Goal: Information Seeking & Learning: Learn about a topic

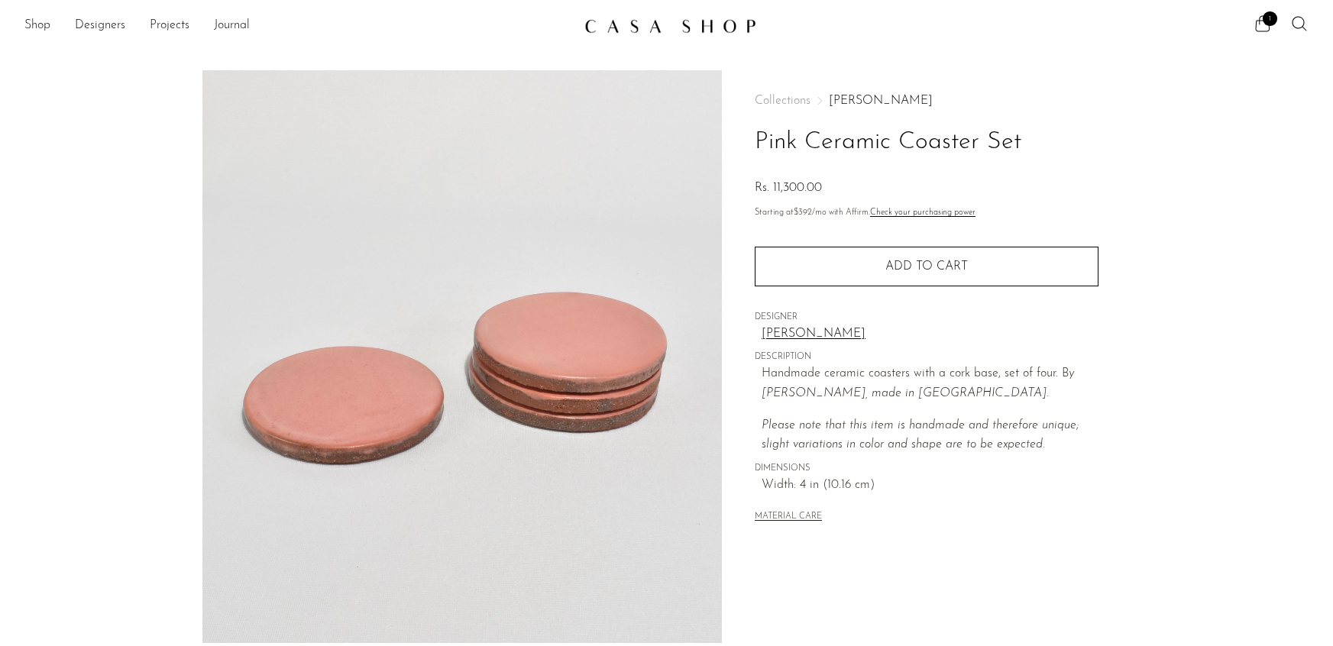
click at [47, 29] on link "Shop" at bounding box center [37, 26] width 26 height 20
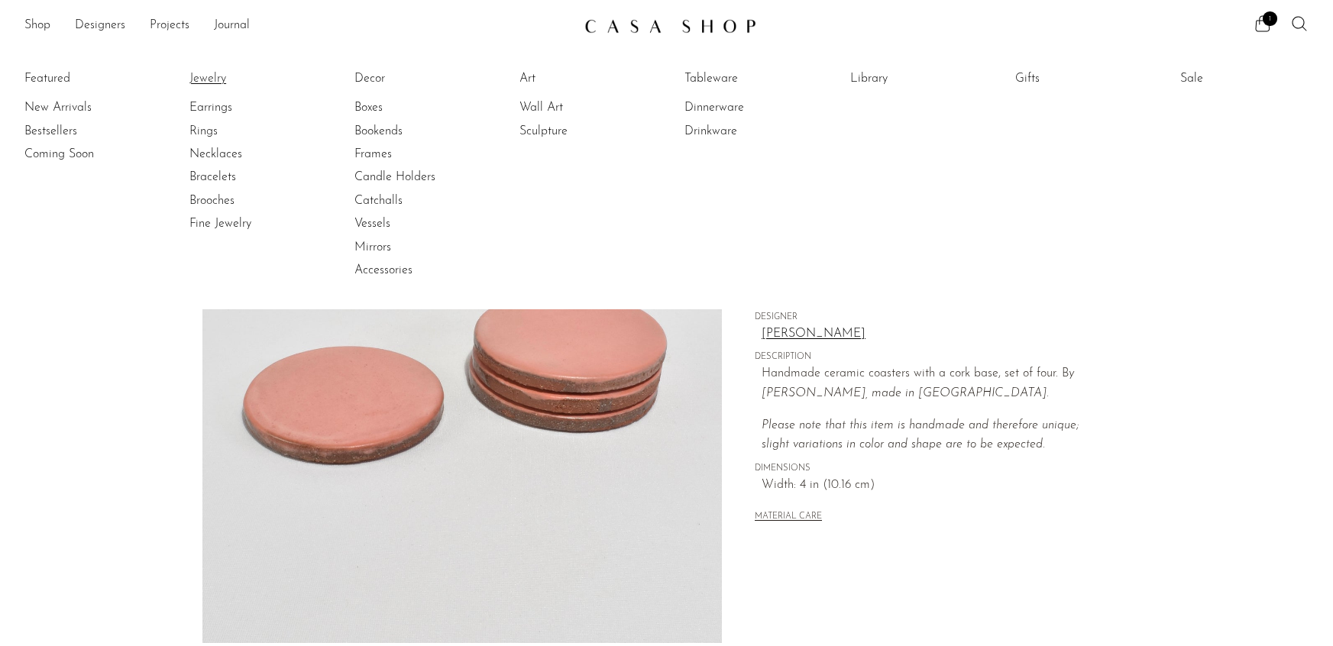
click at [205, 79] on link "Jewelry" at bounding box center [246, 78] width 115 height 17
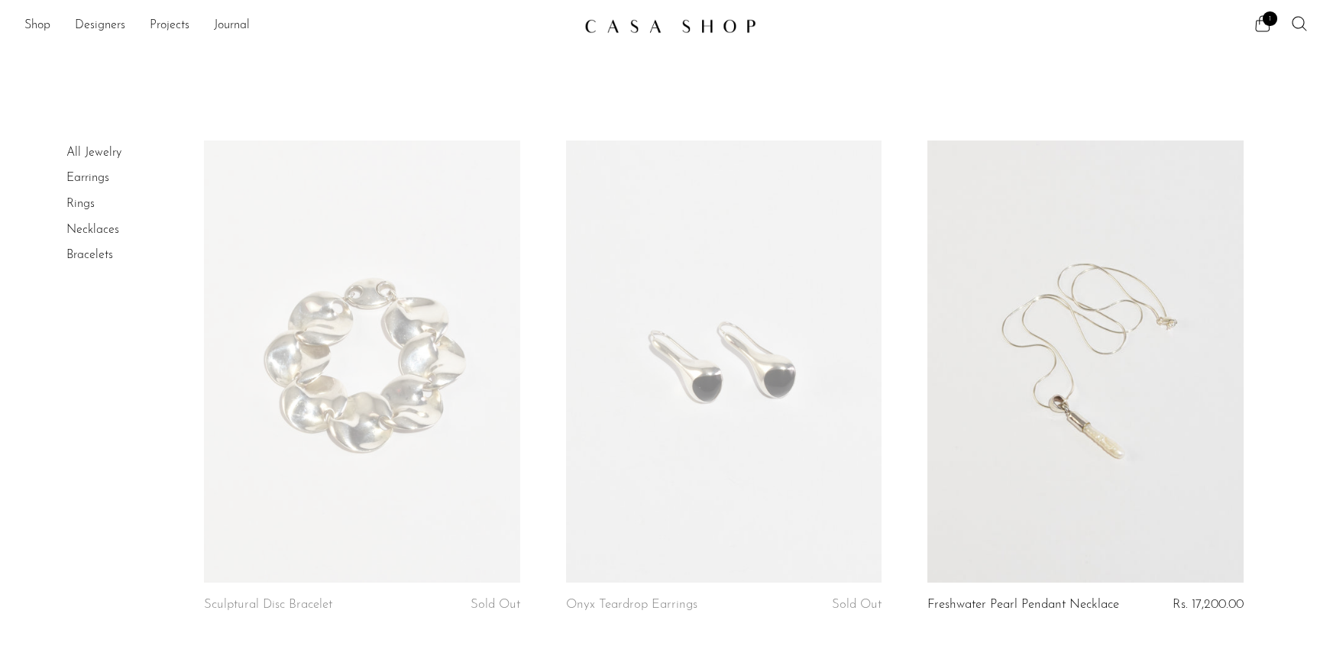
click at [92, 225] on link "Necklaces" at bounding box center [92, 230] width 53 height 12
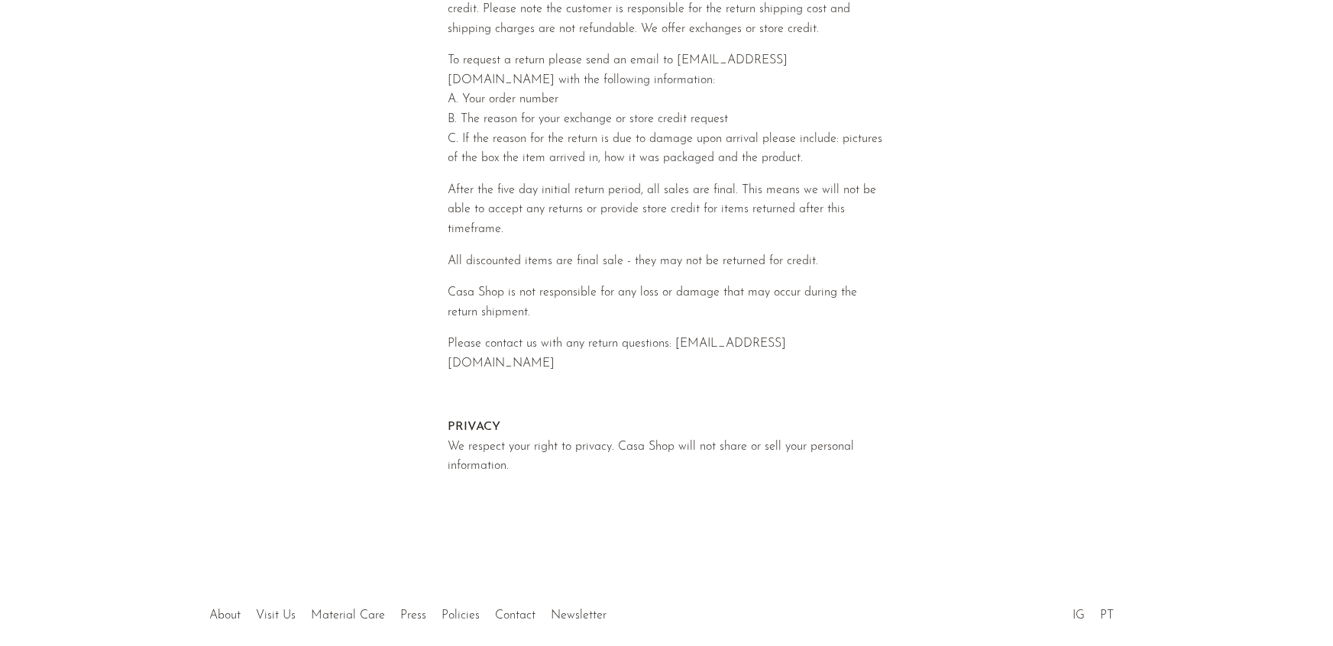
scroll to position [711, 0]
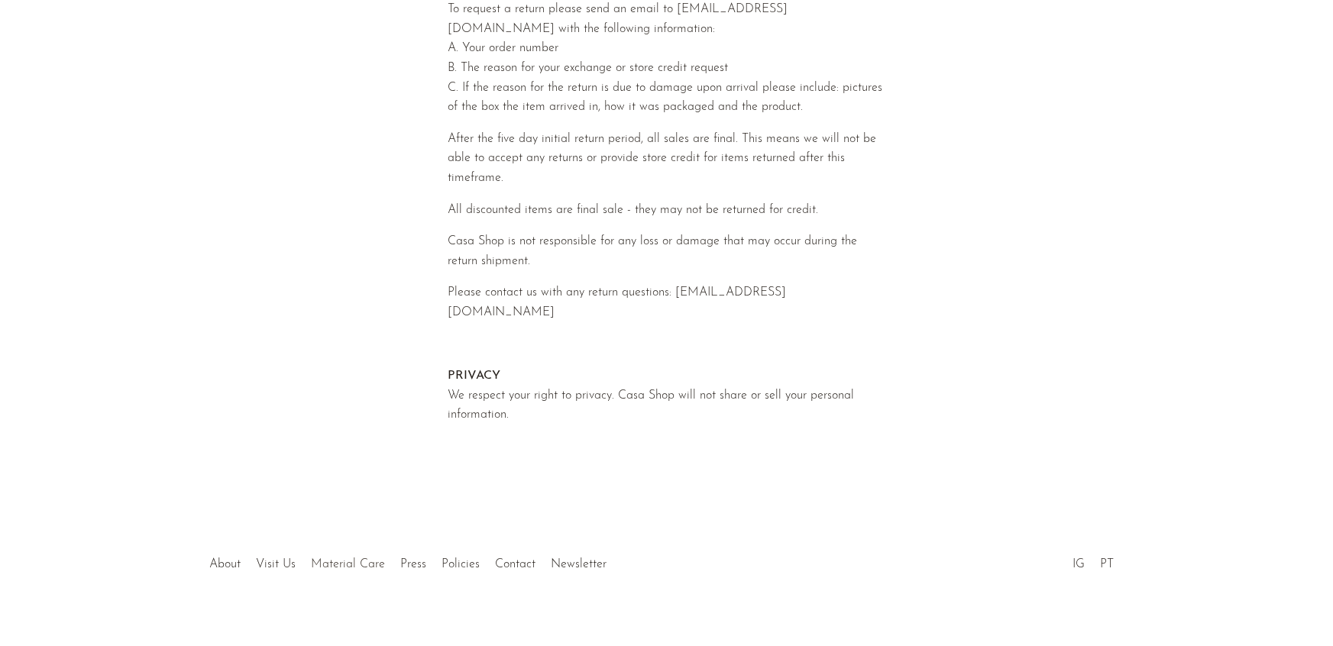
click at [341, 558] on link "Material Care" at bounding box center [349, 564] width 74 height 12
click at [410, 558] on link "Press" at bounding box center [414, 564] width 26 height 12
click at [462, 558] on link "Policies" at bounding box center [461, 564] width 38 height 12
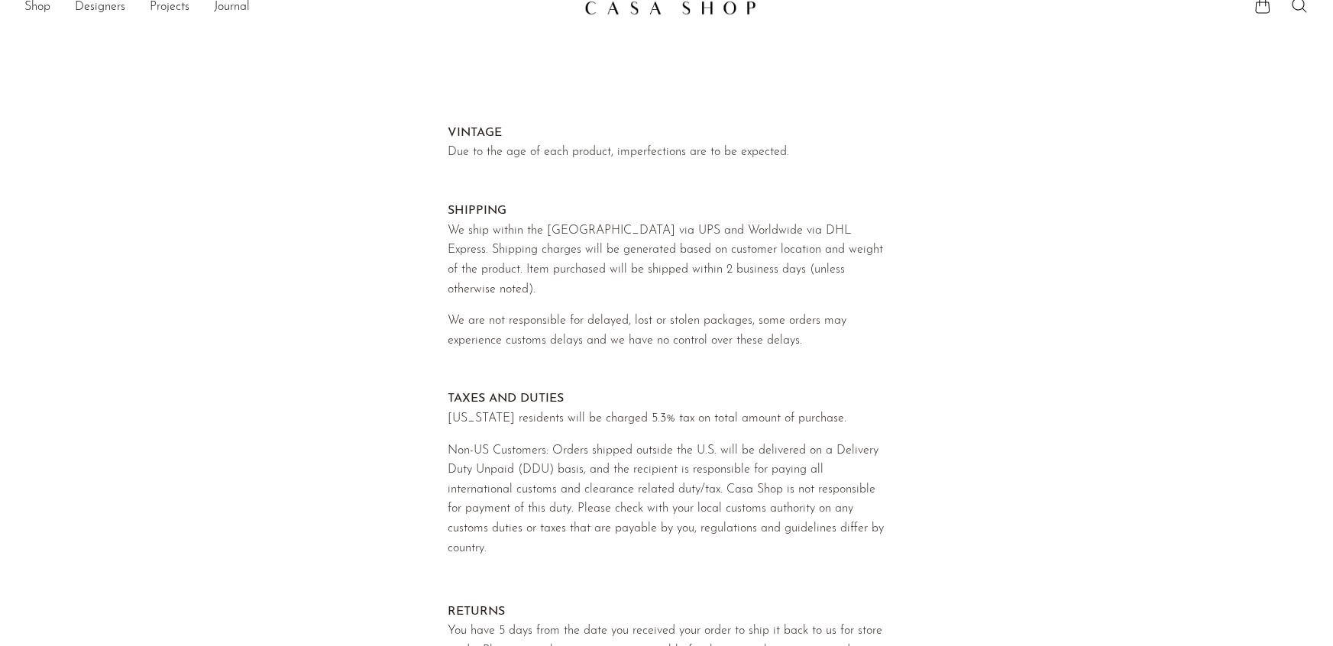
scroll to position [0, 0]
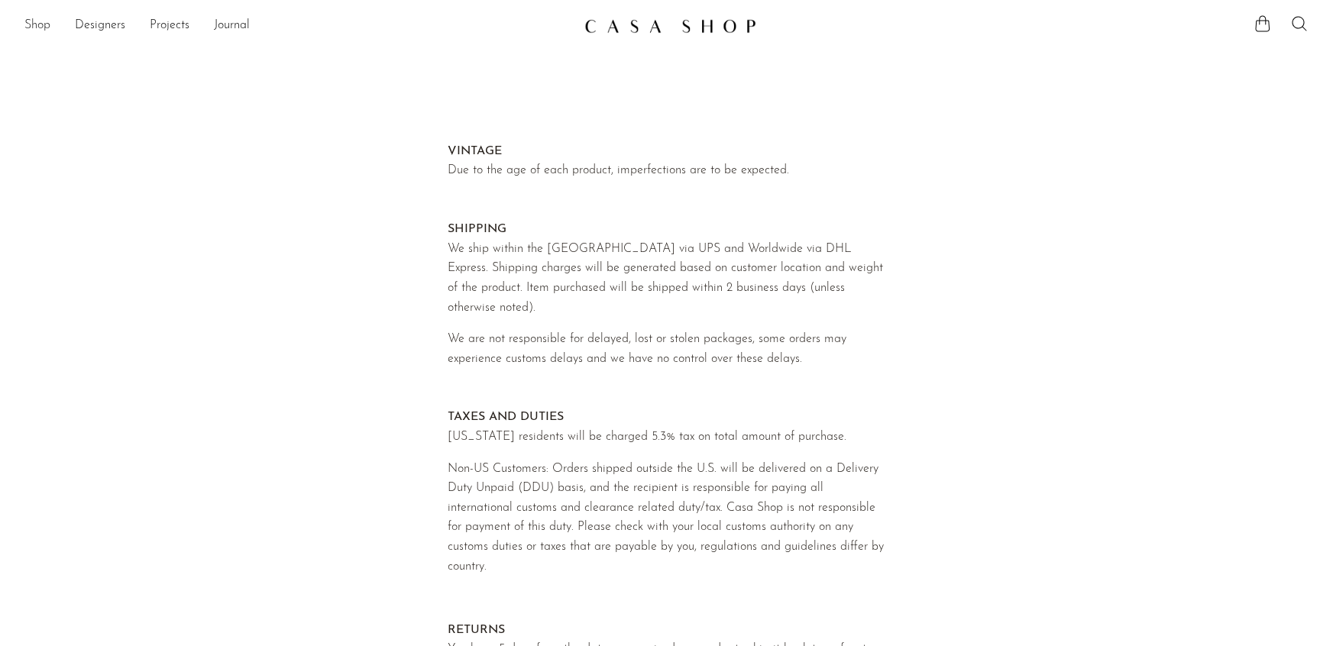
click at [47, 26] on link "Shop" at bounding box center [37, 26] width 26 height 20
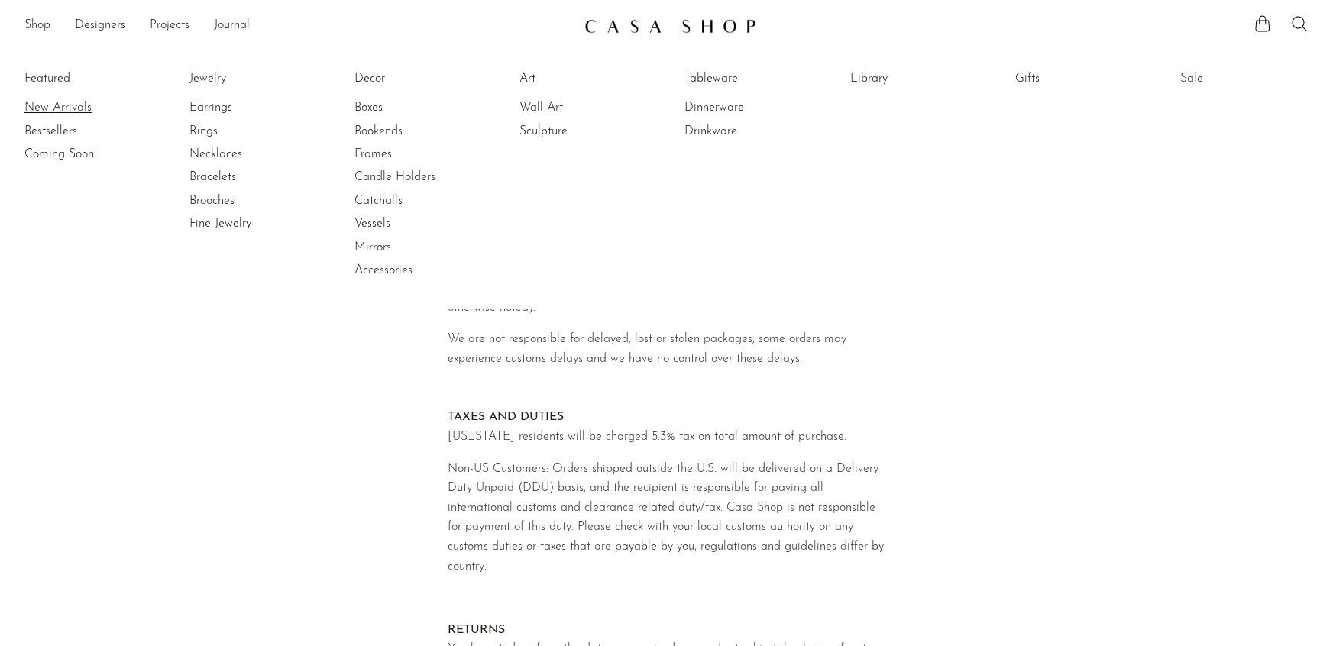
click at [48, 108] on link "New Arrivals" at bounding box center [81, 107] width 115 height 17
click at [44, 132] on link "Bestsellers" at bounding box center [81, 131] width 115 height 17
click at [44, 154] on link "Coming Soon" at bounding box center [81, 154] width 115 height 17
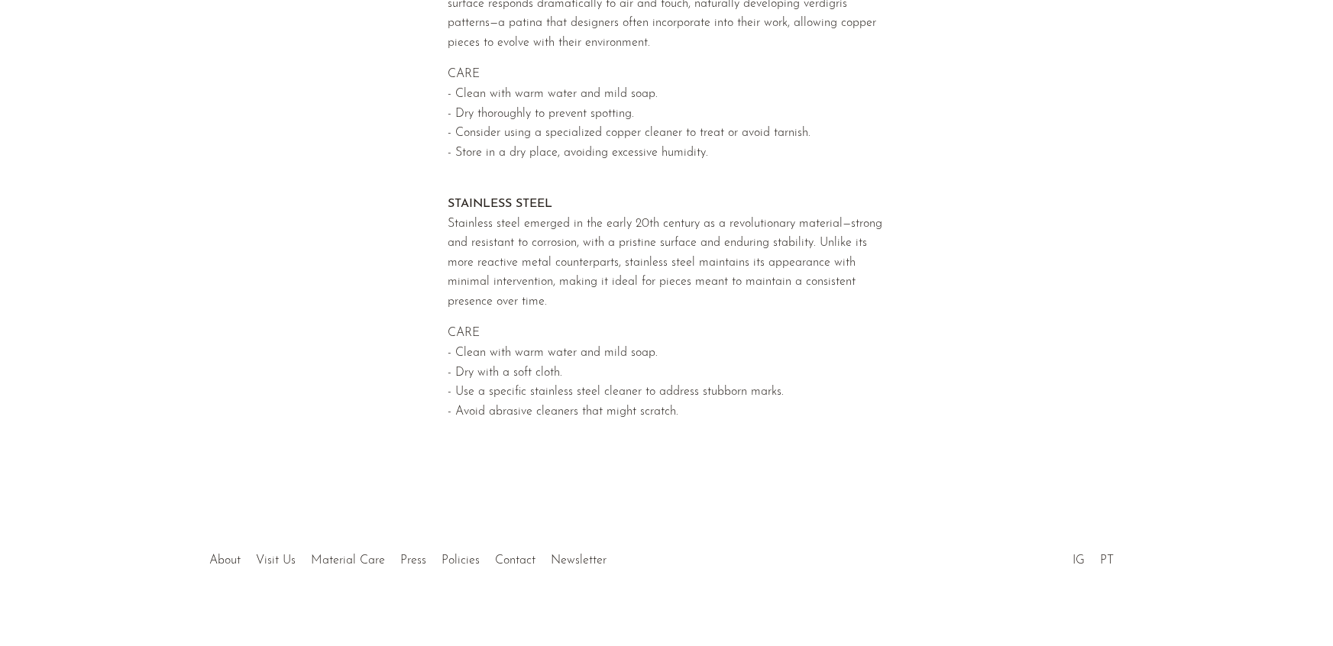
scroll to position [654, 0]
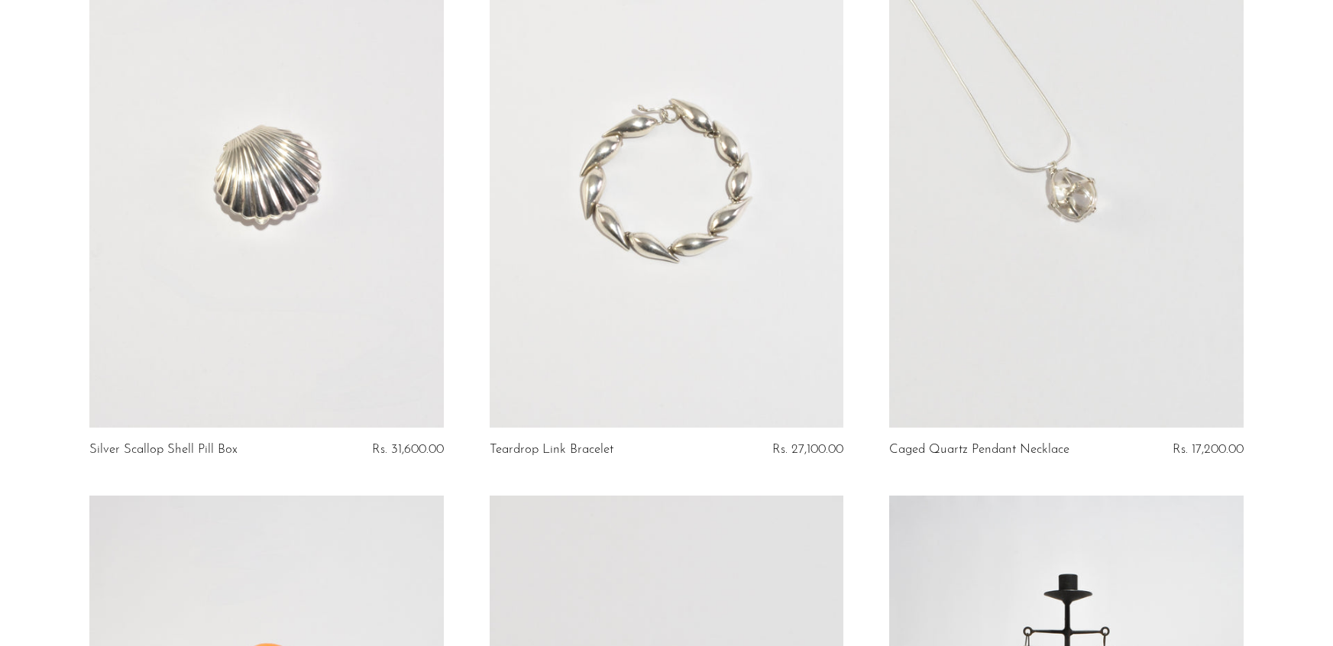
scroll to position [1888, 0]
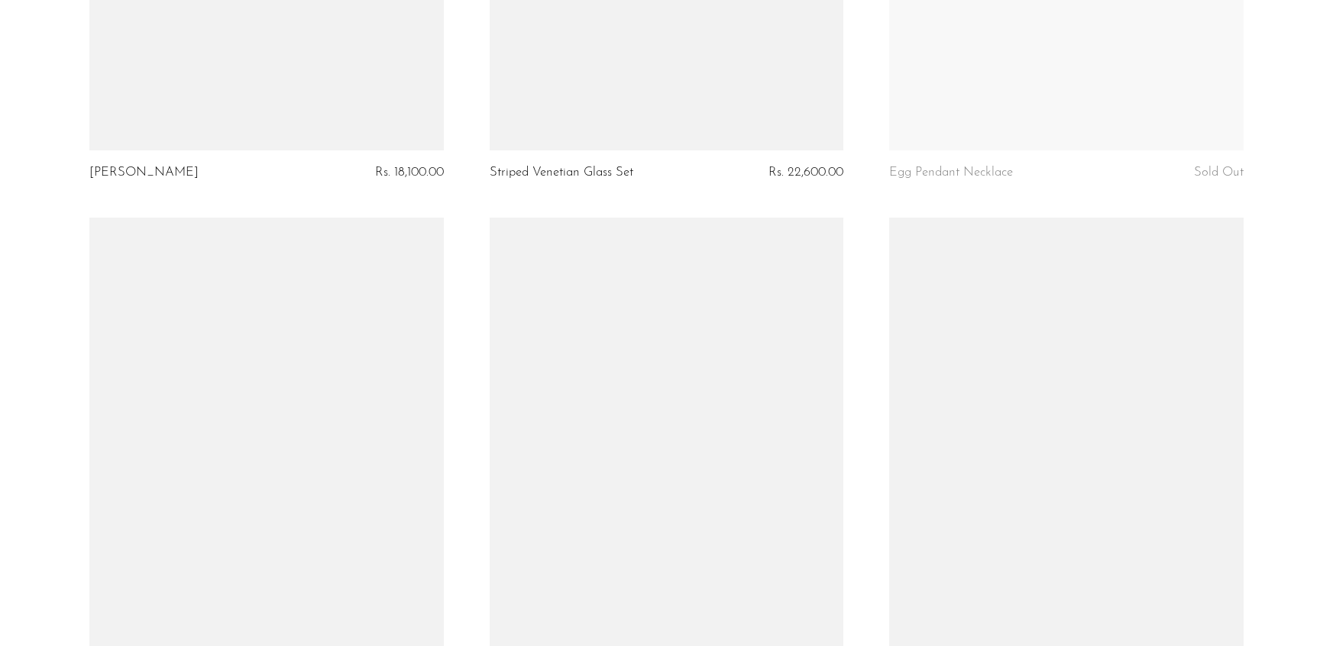
scroll to position [6606, 0]
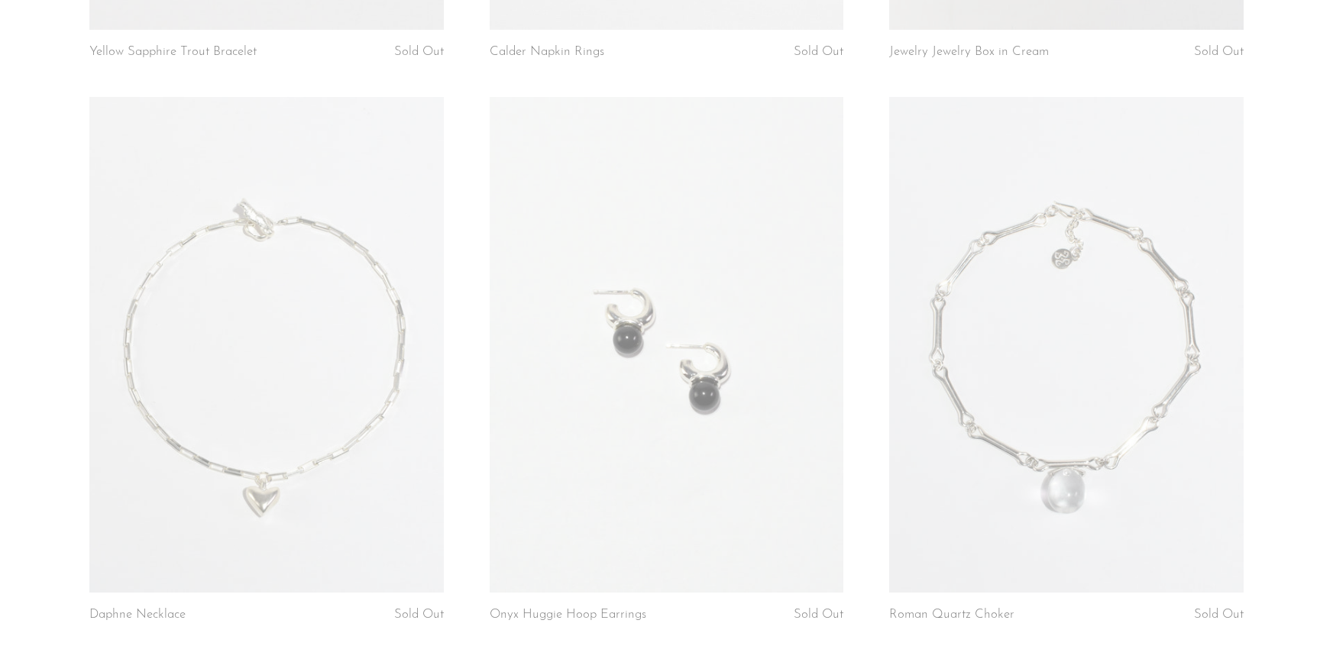
scroll to position [264, 0]
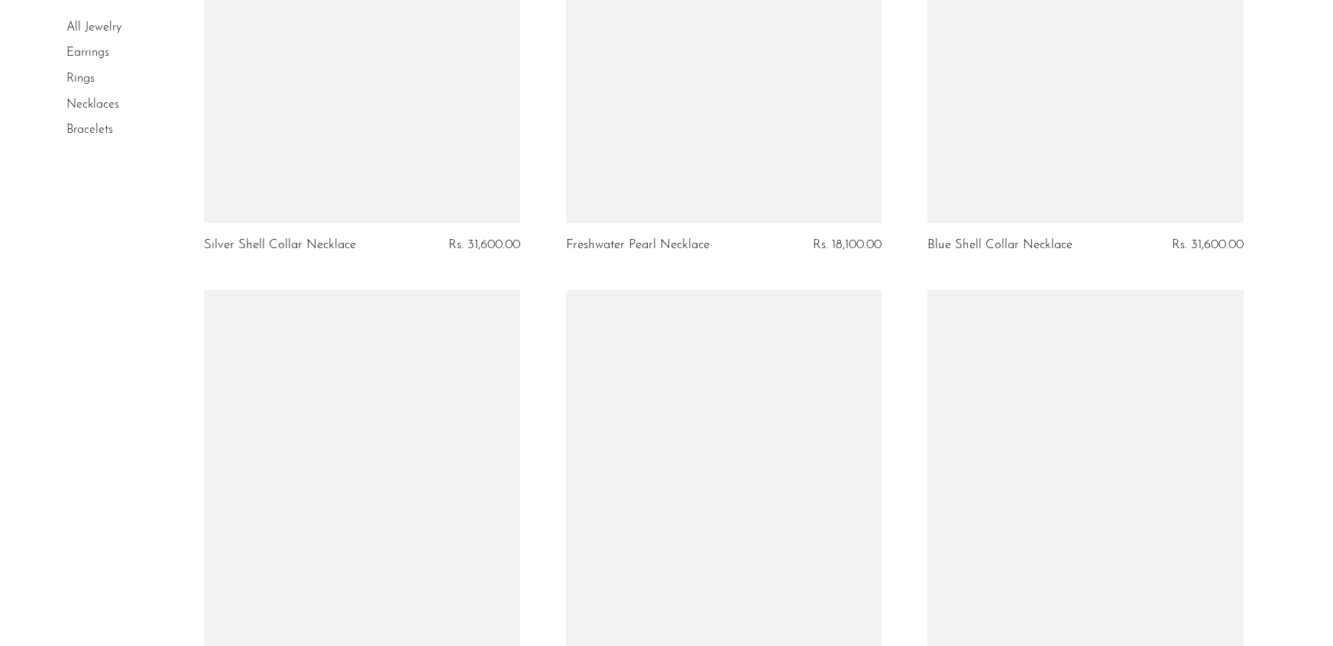
scroll to position [5310, 0]
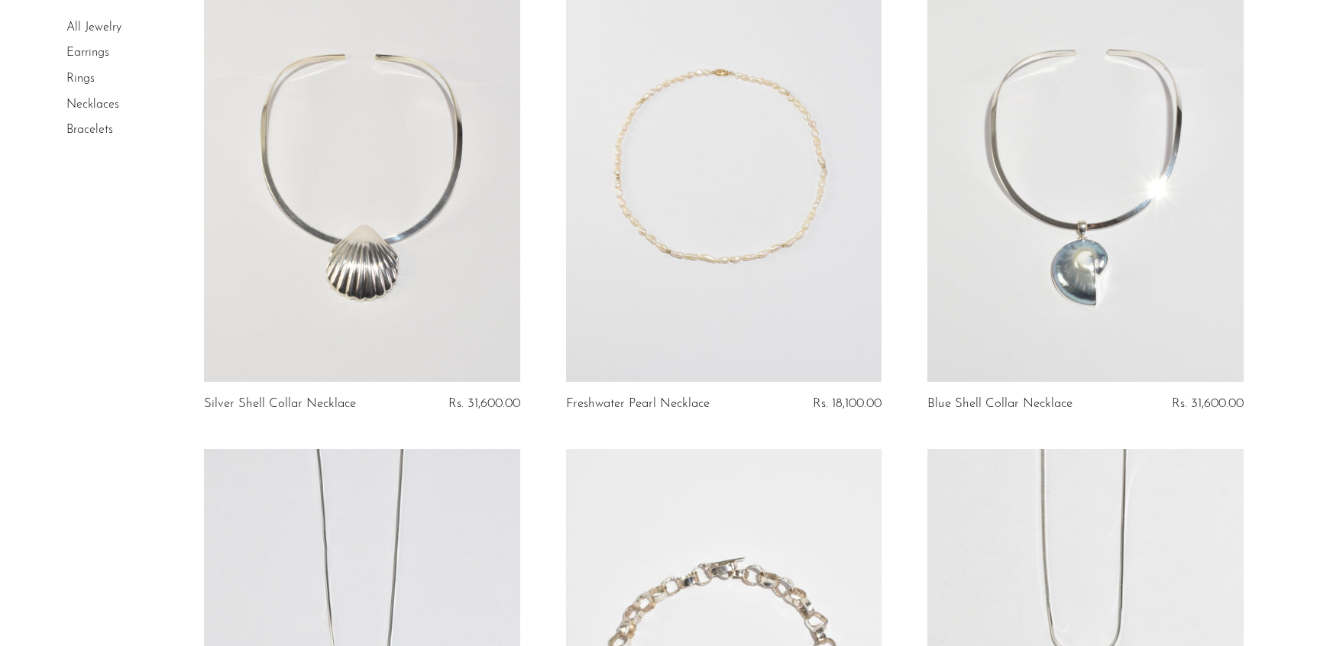
click at [218, 402] on link "Silver Shell Collar Necklace" at bounding box center [280, 404] width 152 height 14
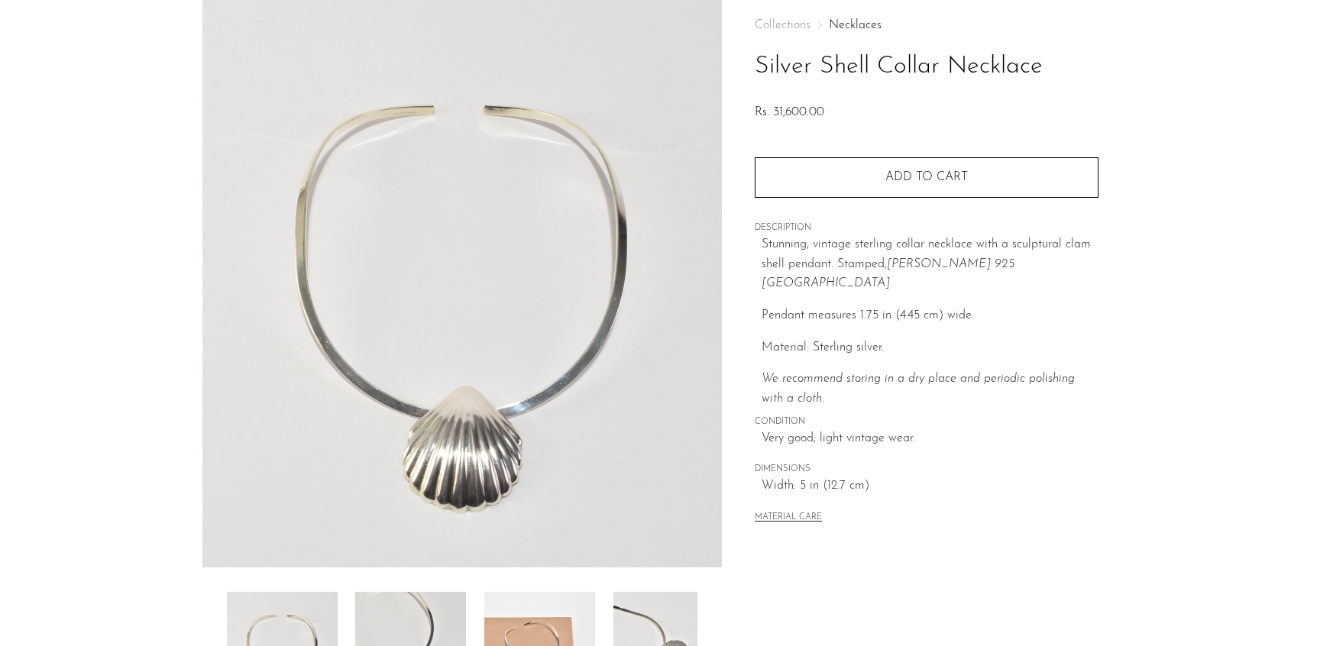
scroll to position [76, 0]
drag, startPoint x: 880, startPoint y: 325, endPoint x: 810, endPoint y: 320, distance: 70.4
click at [810, 338] on p "Material: Sterling silver." at bounding box center [929, 348] width 337 height 20
copy p "Sterling silver"
click at [816, 512] on button "MATERIAL CARE" at bounding box center [787, 517] width 67 height 11
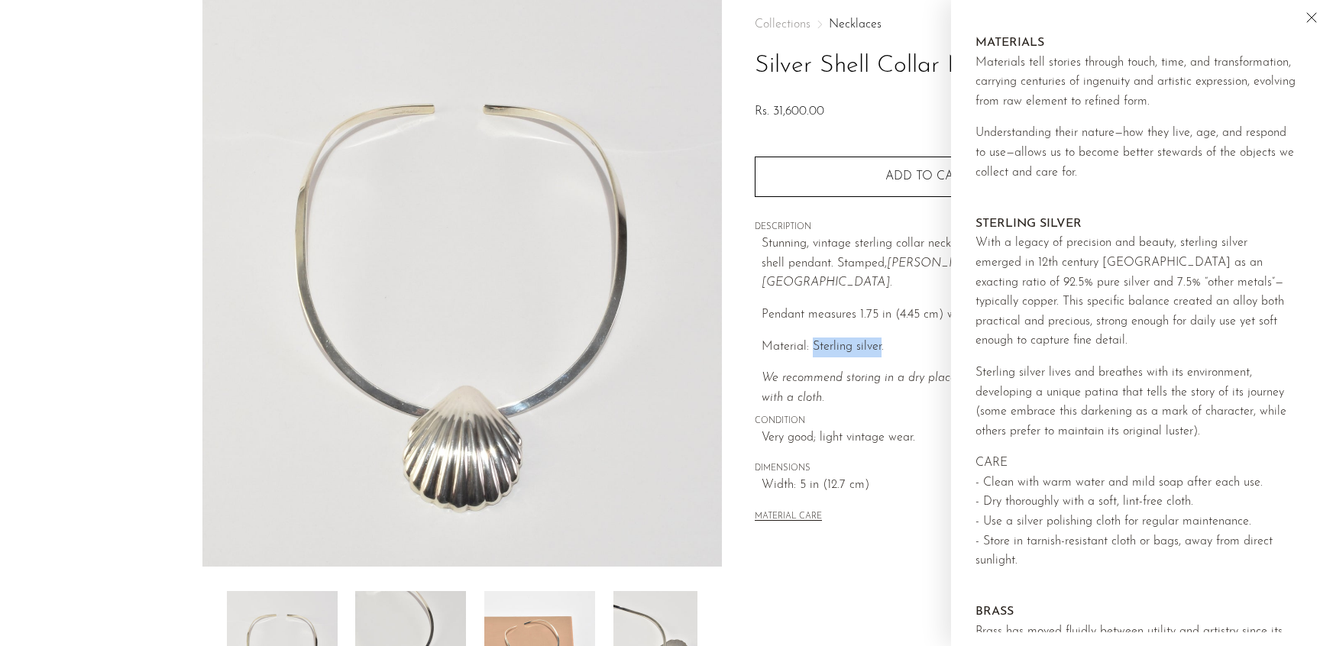
scroll to position [0, 0]
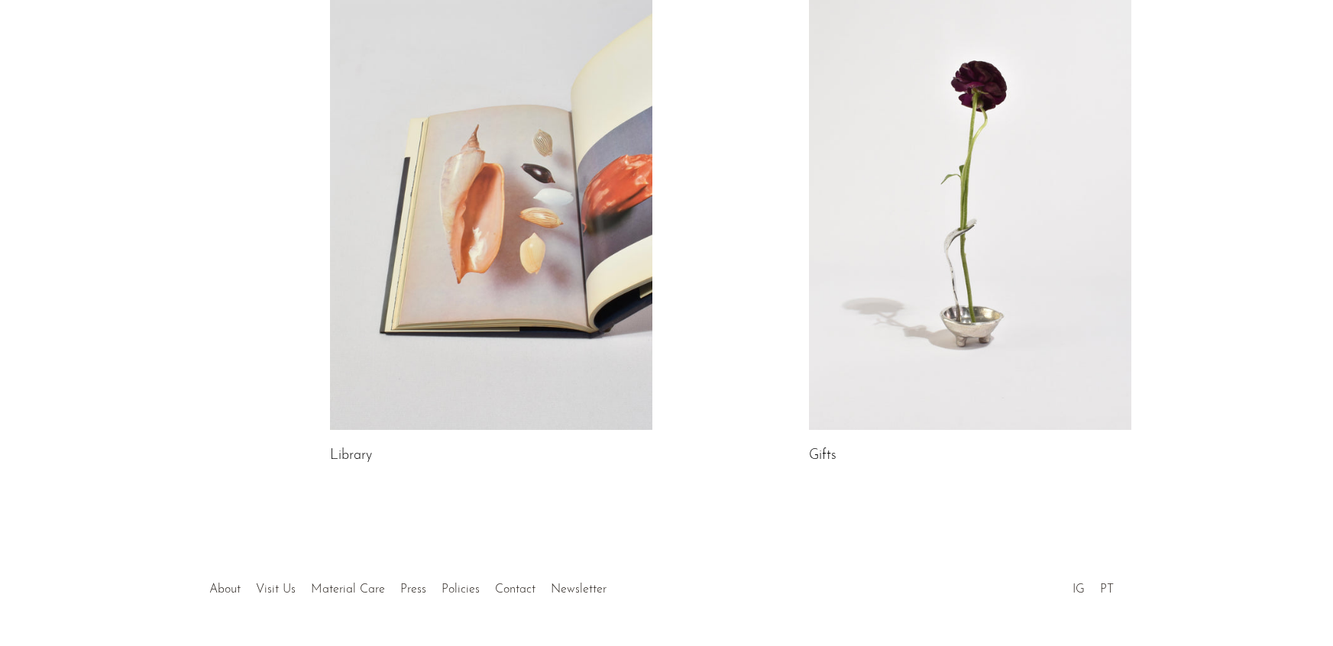
scroll to position [838, 0]
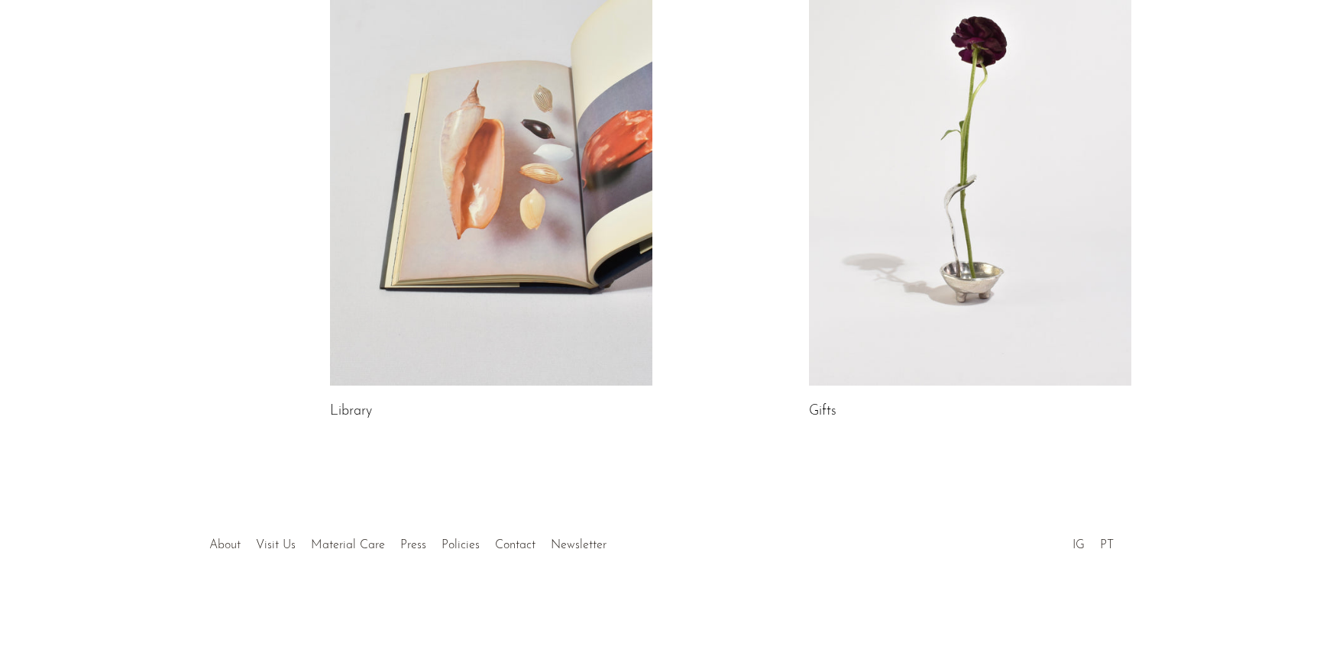
click at [219, 546] on link "About" at bounding box center [225, 545] width 31 height 12
click at [270, 545] on link "Visit Us" at bounding box center [277, 545] width 40 height 12
click at [325, 543] on link "Material Care" at bounding box center [349, 545] width 74 height 12
click at [402, 542] on link "Press" at bounding box center [414, 545] width 26 height 12
click at [455, 548] on link "Policies" at bounding box center [461, 545] width 38 height 12
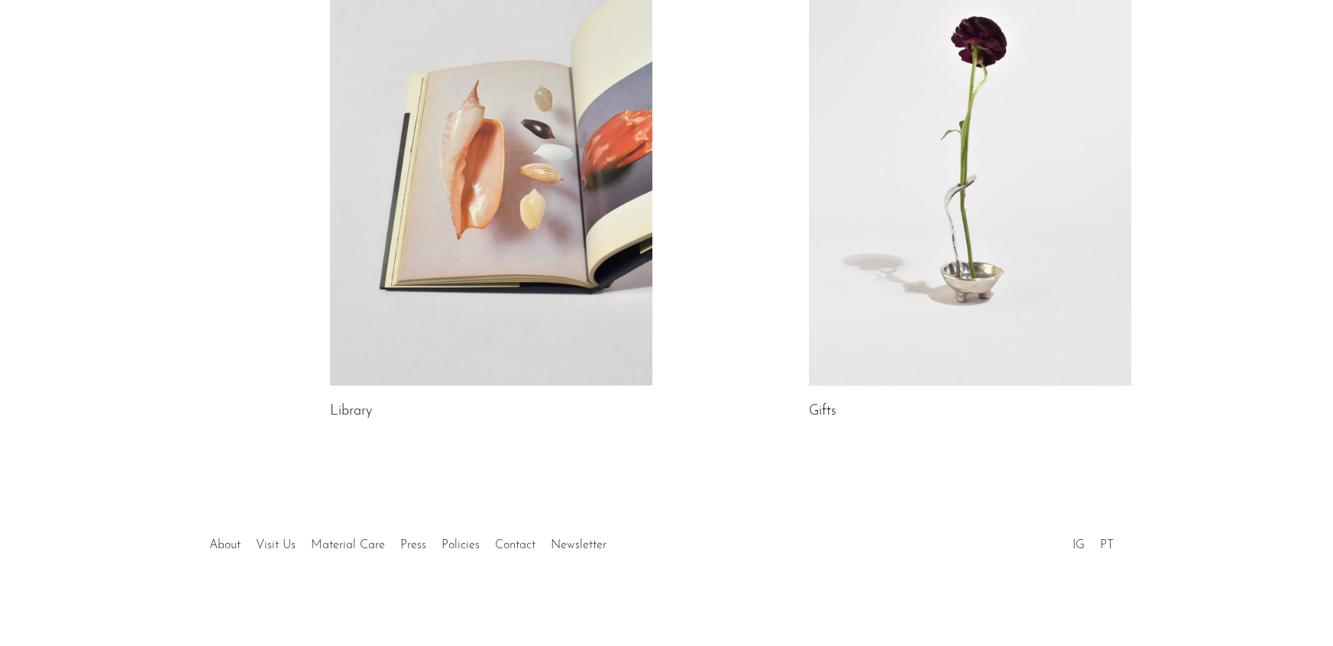
click at [512, 545] on link "Contact" at bounding box center [516, 545] width 40 height 12
click at [555, 542] on div at bounding box center [665, 528] width 293 height 53
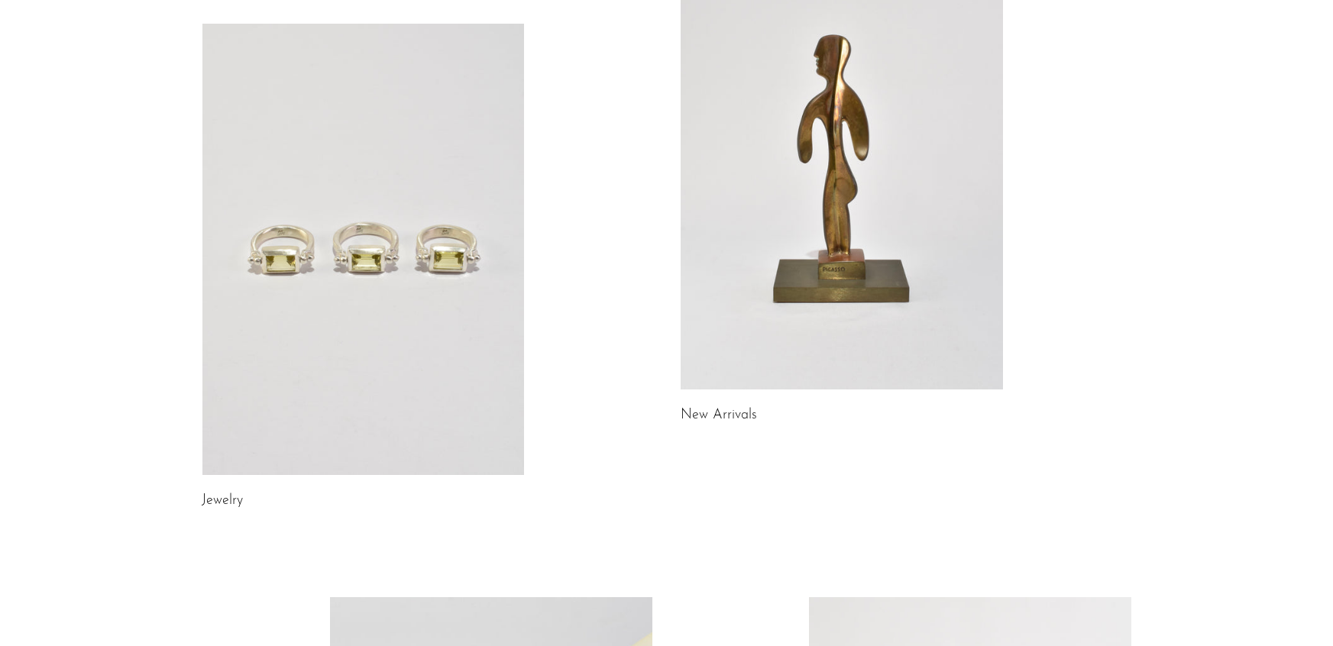
scroll to position [0, 0]
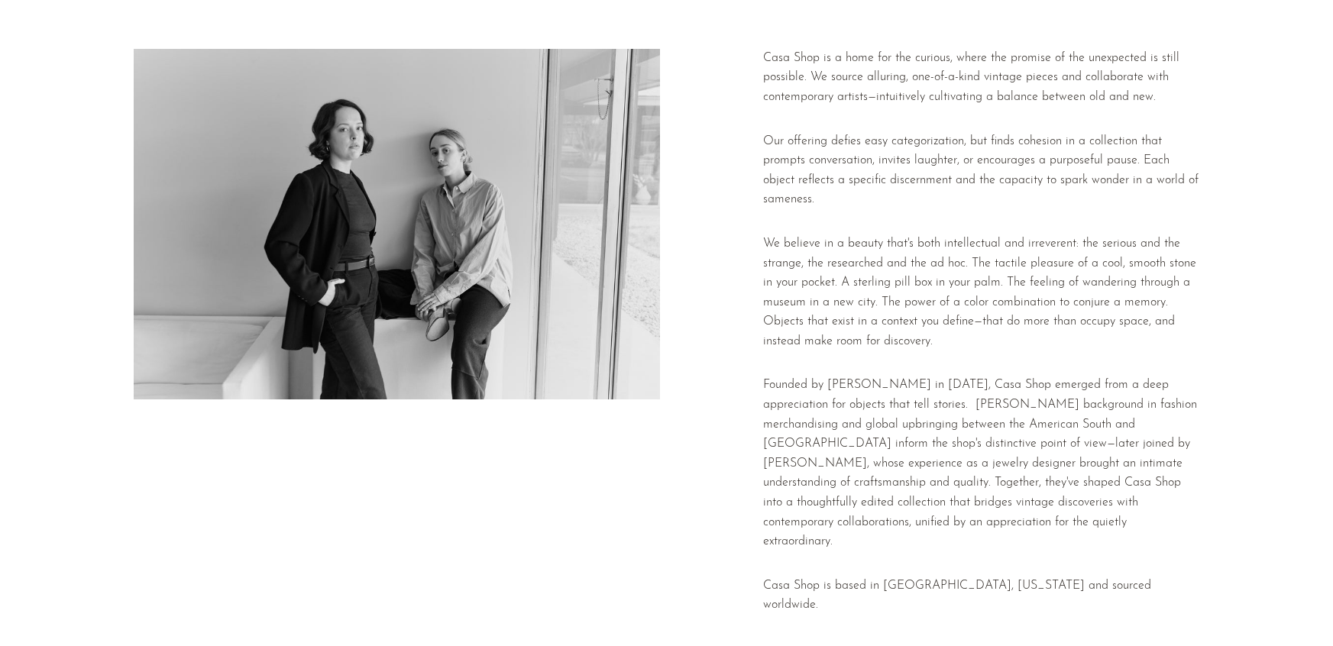
scroll to position [59, 0]
drag, startPoint x: 887, startPoint y: 383, endPoint x: 826, endPoint y: 383, distance: 60.3
click at [826, 383] on p "Founded by [PERSON_NAME] in [DATE], Casa Shop emerged from a deep appreciation …" at bounding box center [981, 463] width 437 height 176
copy p "[PERSON_NAME]"
drag, startPoint x: 1055, startPoint y: 438, endPoint x: 966, endPoint y: 438, distance: 89.3
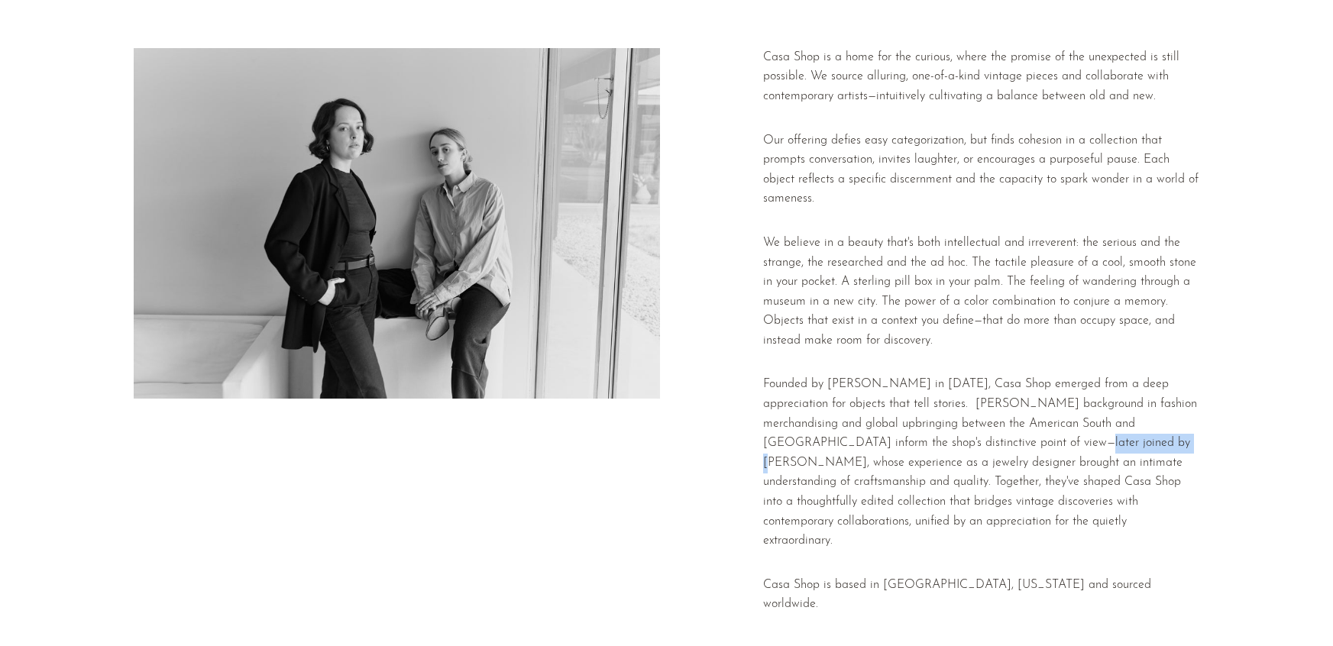
click at [966, 438] on p "Founded by Emi Moore in 2016, Casa Shop emerged from a deep appreciation for ob…" at bounding box center [981, 463] width 437 height 176
copy p "Jacqueline Davis"
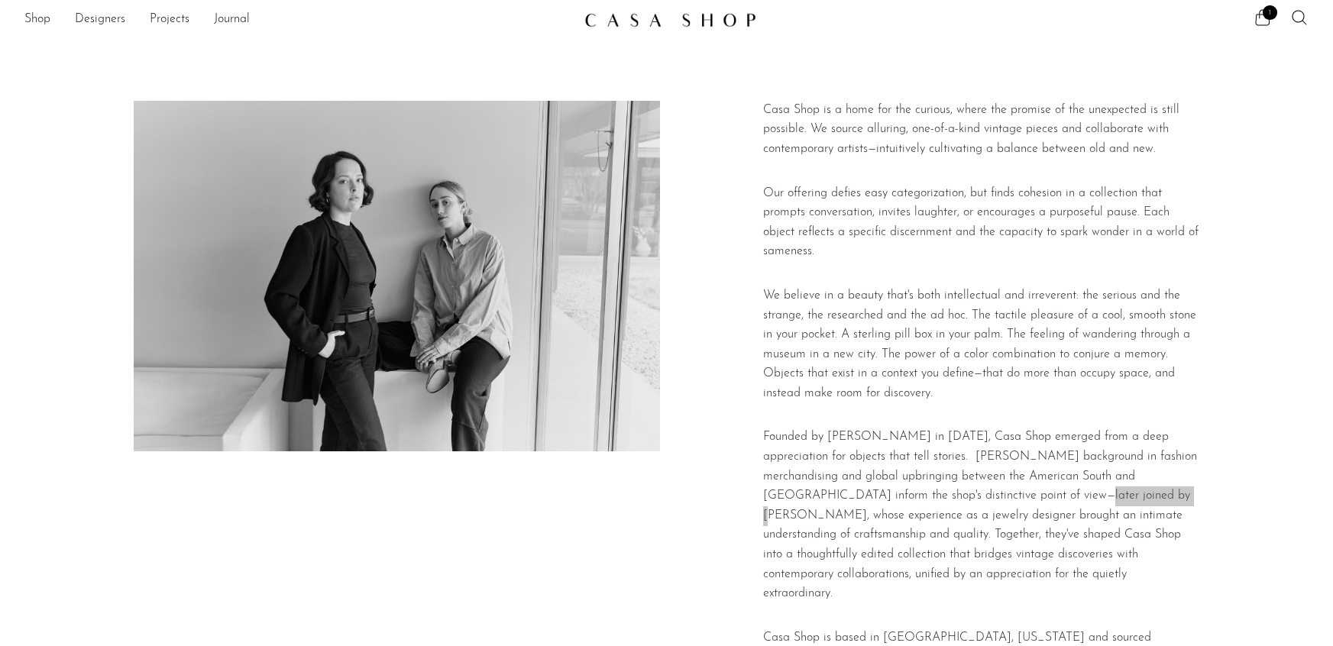
scroll to position [0, 0]
